Goal: Information Seeking & Learning: Understand process/instructions

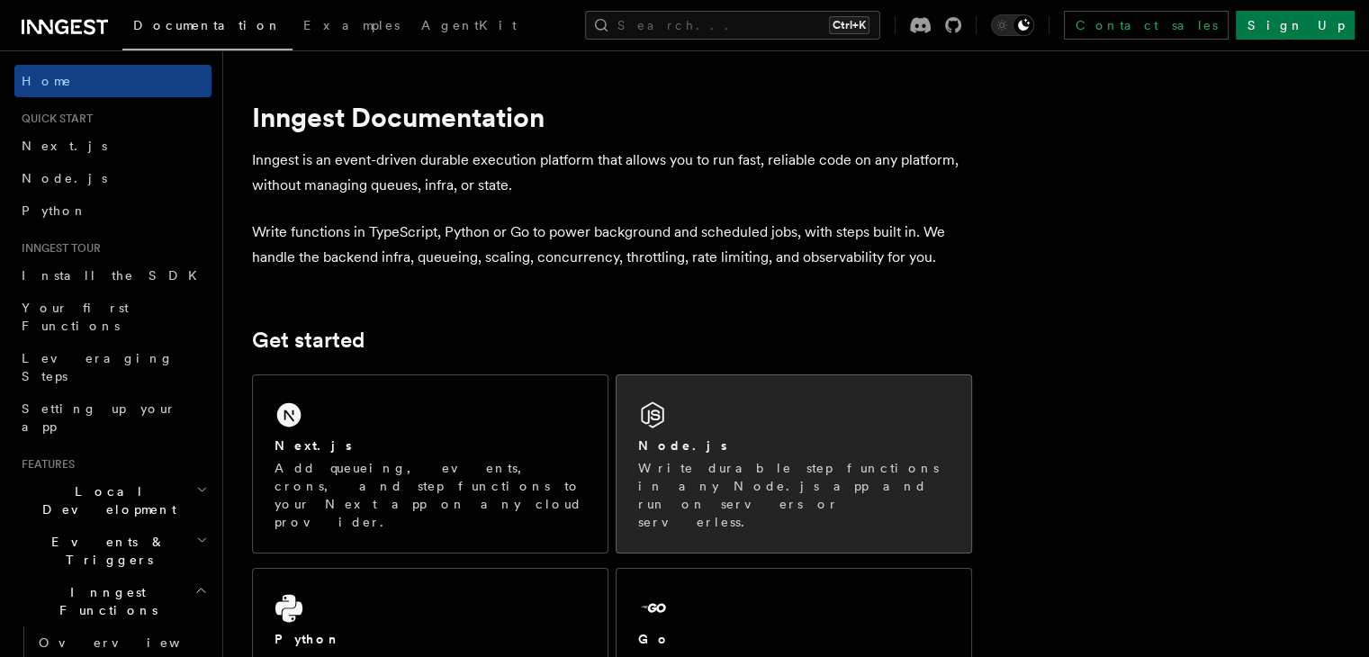
click at [782, 428] on div "Node.js Write durable step functions in any Node.js app and run on servers or s…" at bounding box center [794, 463] width 355 height 177
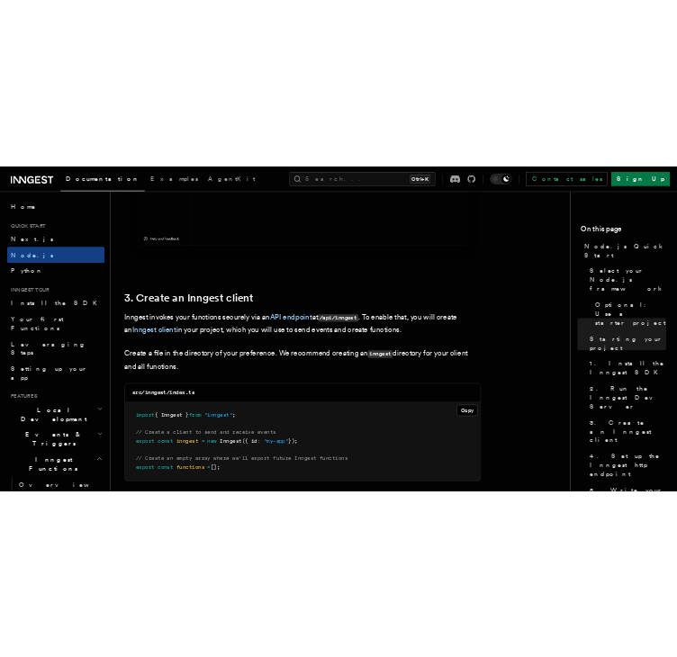
scroll to position [2236, 0]
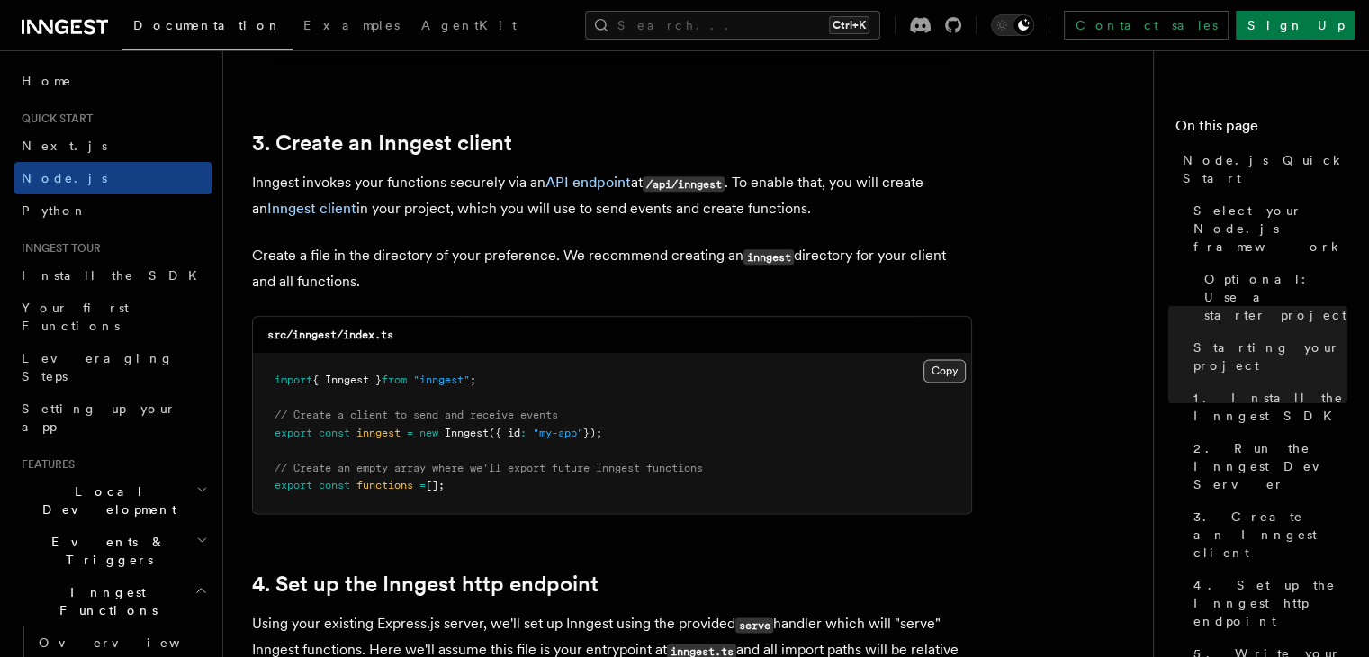
click at [951, 368] on button "Copy Copied" at bounding box center [945, 370] width 42 height 23
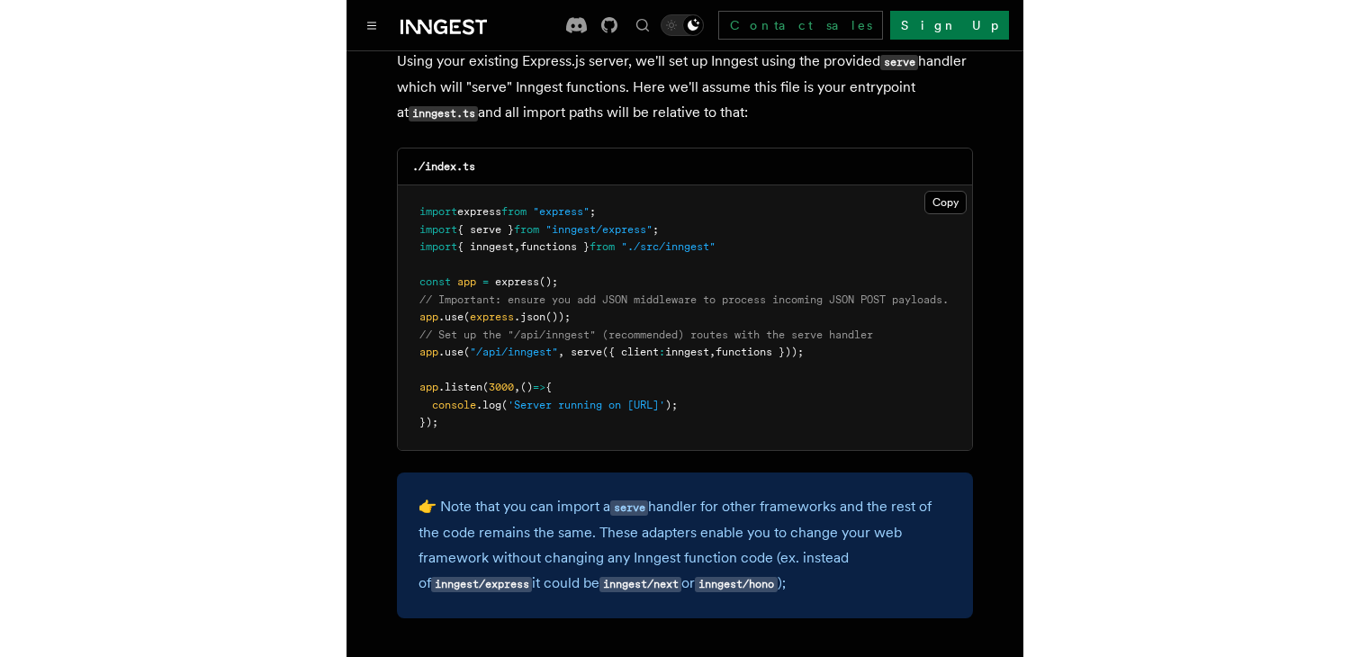
scroll to position [2827, 0]
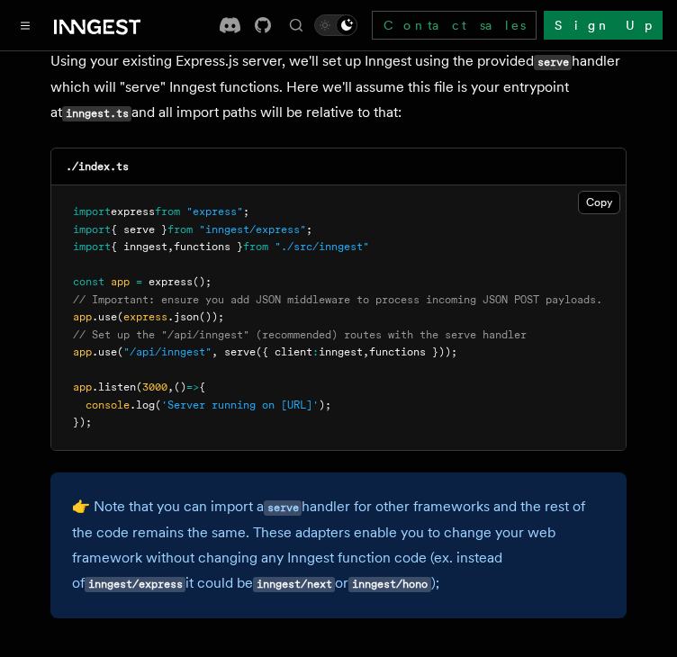
drag, startPoint x: 74, startPoint y: 329, endPoint x: 503, endPoint y: 328, distance: 429.4
click at [503, 328] on pre "import express from "express" ; import { serve } from "inngest/express" ; impor…" at bounding box center [338, 317] width 574 height 265
copy span "app .use ( "/api/inngest" , serve ({ client : inngest , functions }));"
click at [540, 367] on pre "import express from "express" ; import { serve } from "inngest/express" ; impor…" at bounding box center [338, 317] width 574 height 265
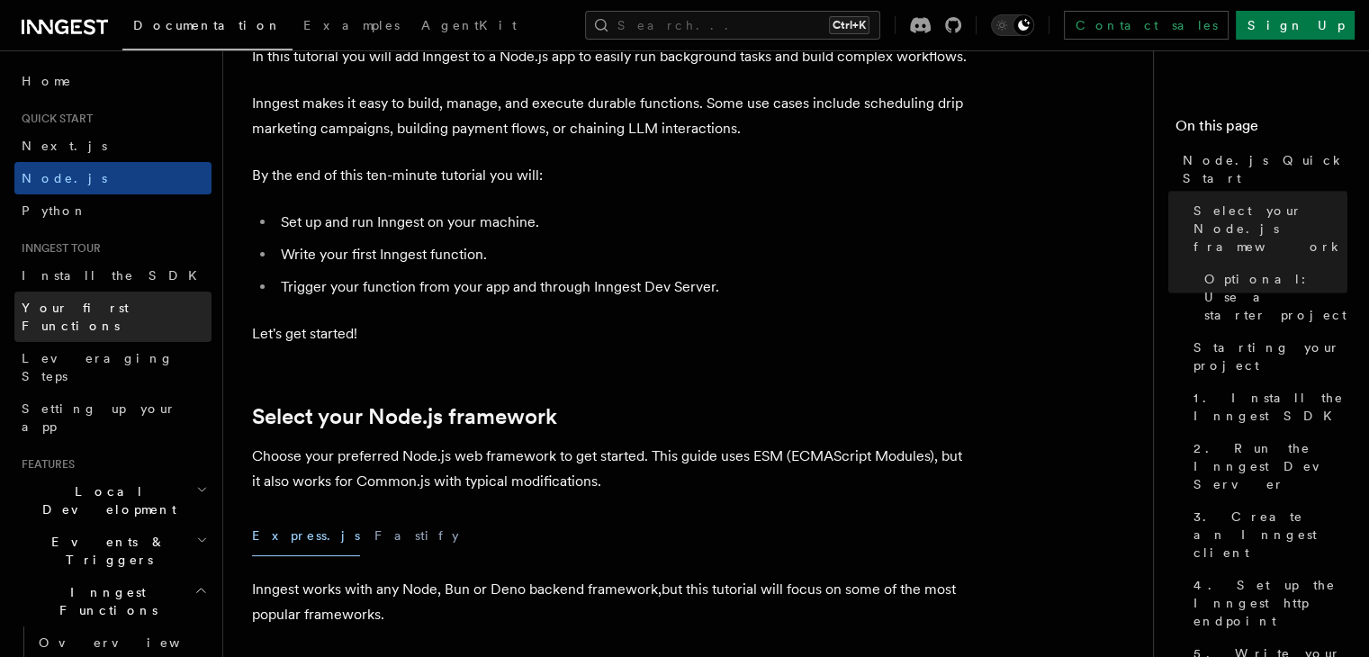
scroll to position [0, 0]
